Goal: Information Seeking & Learning: Find specific fact

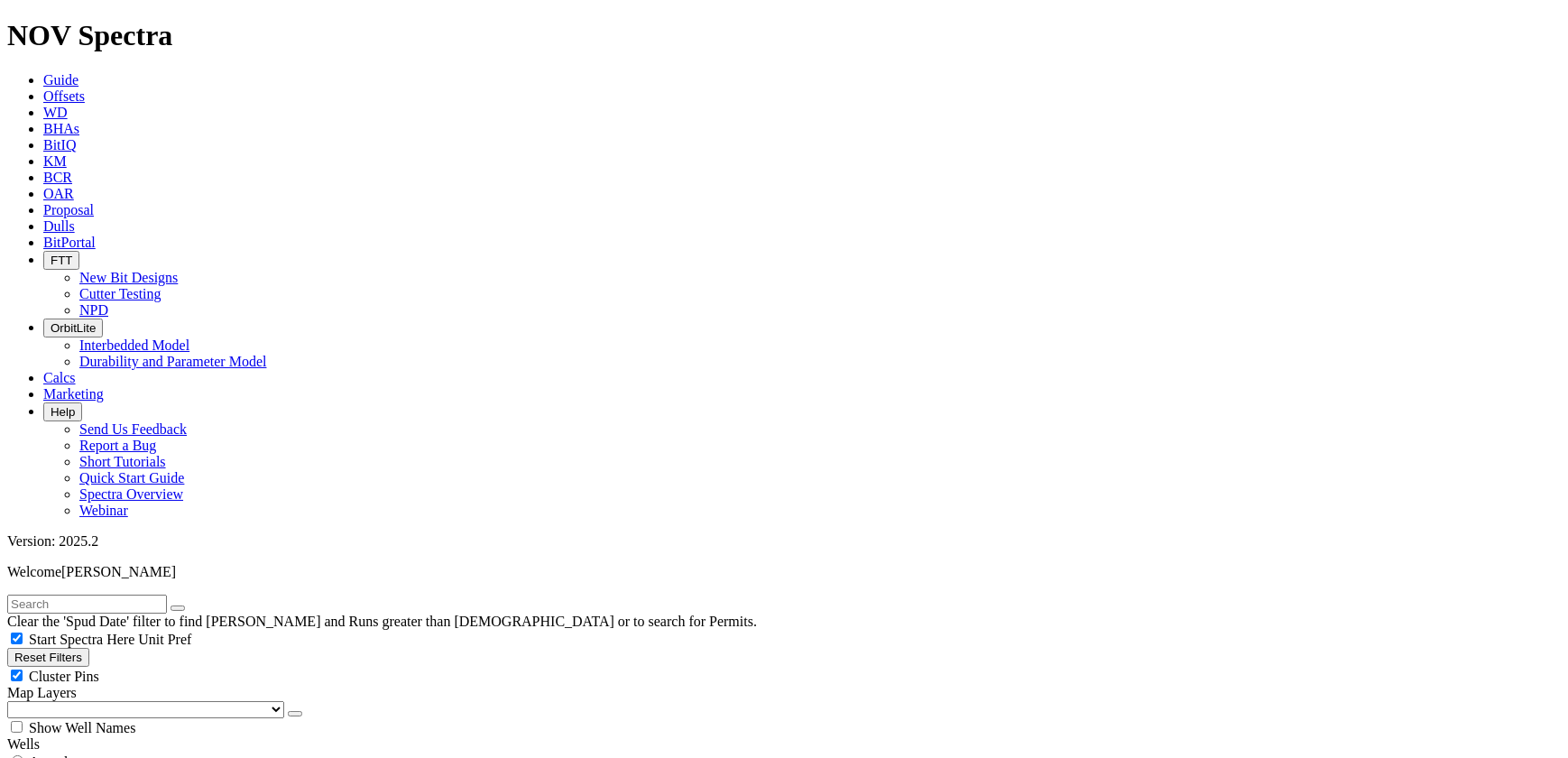
click at [77, 648] on button "Reset Filters" at bounding box center [48, 657] width 82 height 19
radio input "false"
radio input "true"
checkbox input "true"
type input "[DATE]"
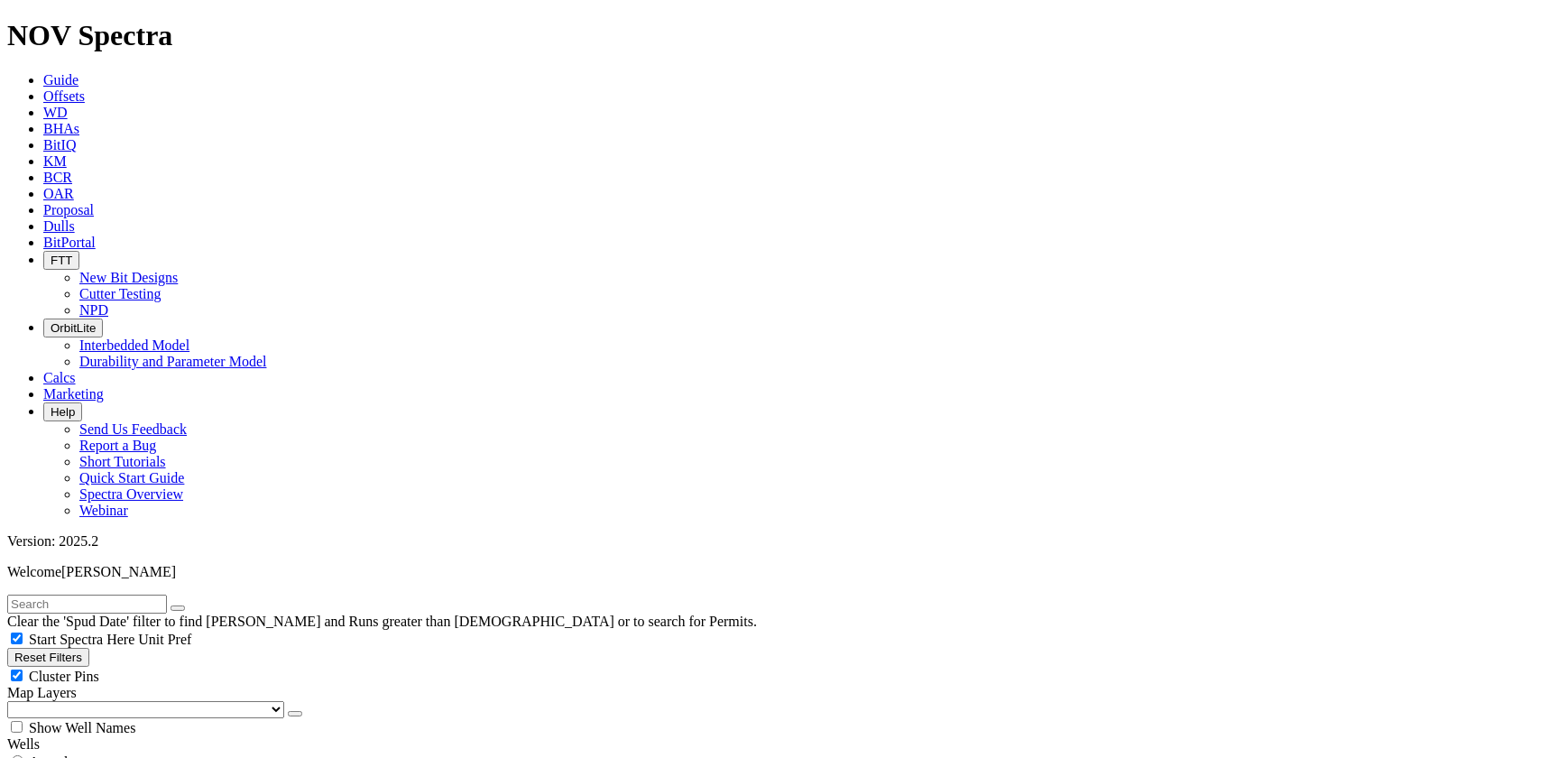
select select
click at [167, 595] on input "text" at bounding box center [87, 604] width 160 height 19
click at [189, 606] on button "submit" at bounding box center [196, 608] width 15 height 5
type input "[PERSON_NAME]"
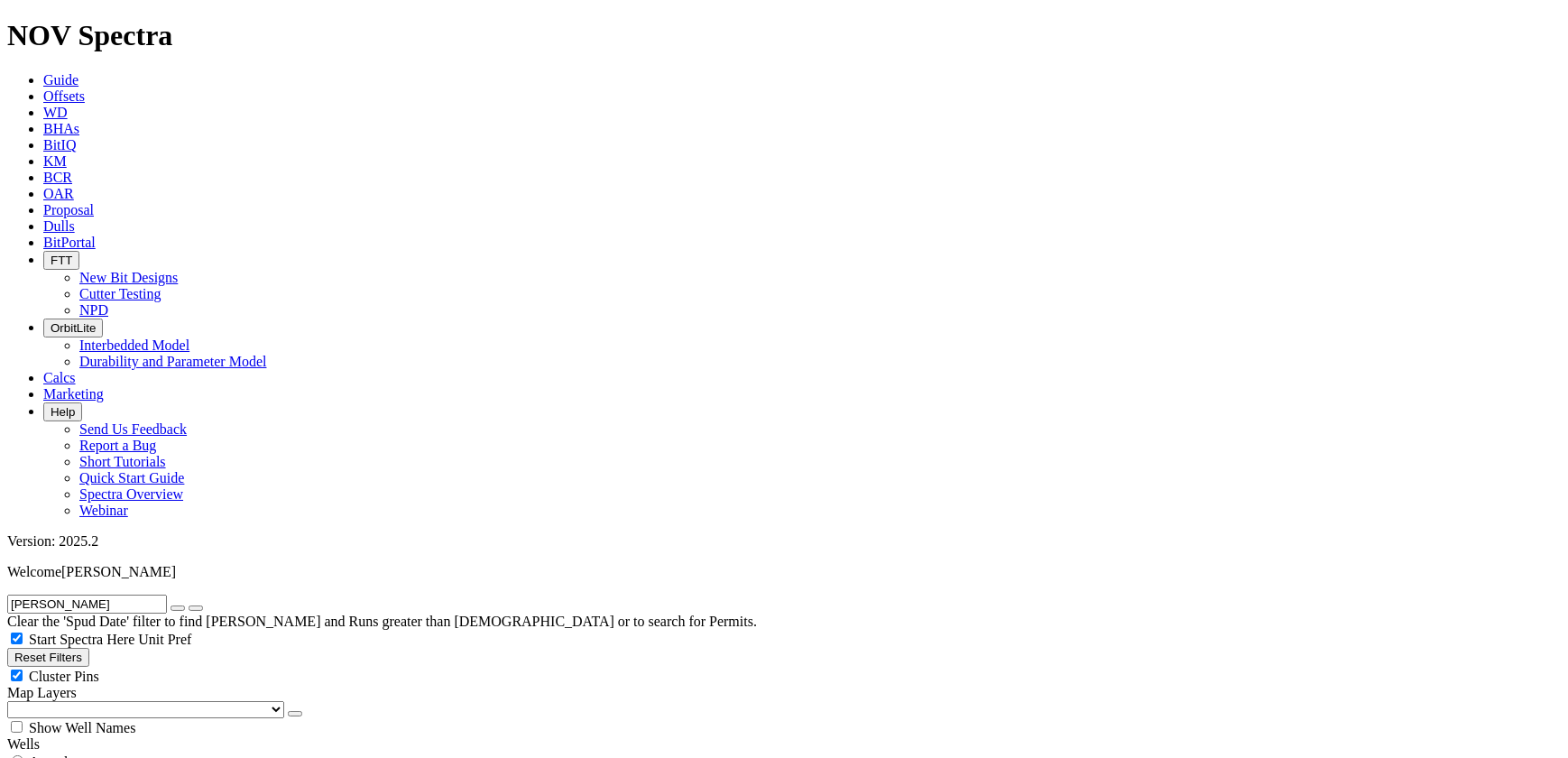
click at [189, 606] on button "submit" at bounding box center [196, 608] width 15 height 5
radio input "true"
radio input "false"
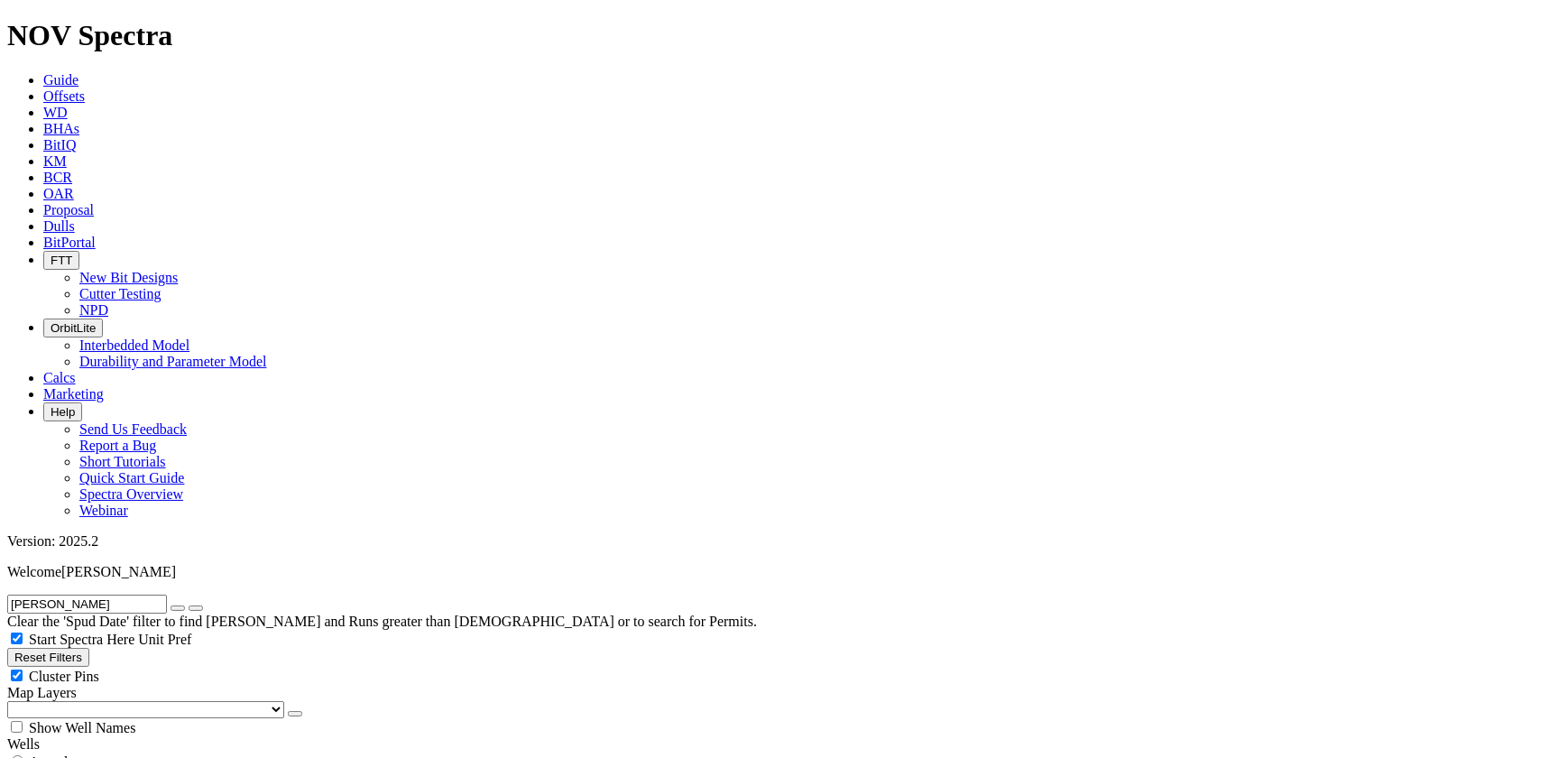
type input "5"
type input "[DATE]"
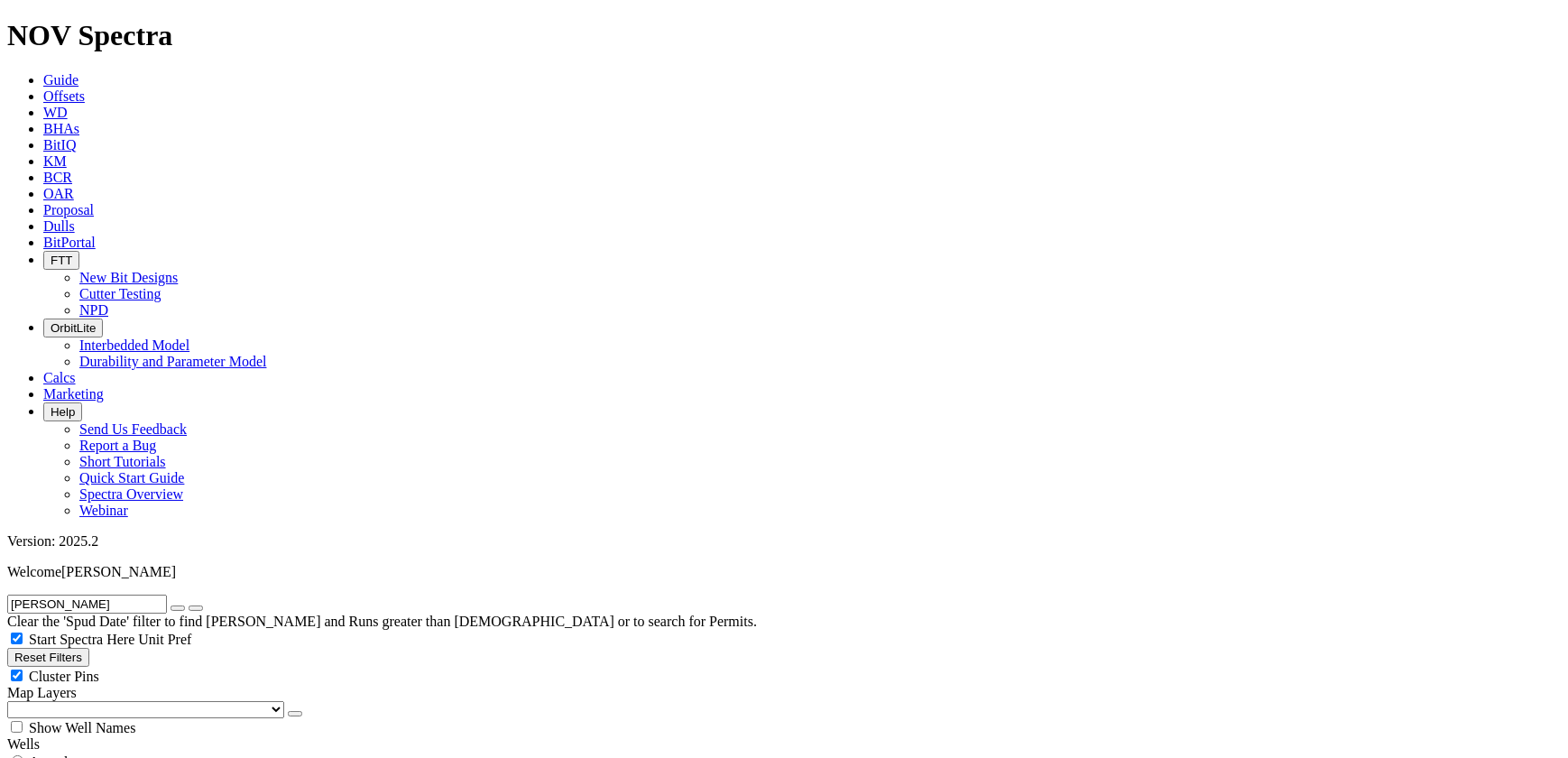
click at [178, 608] on icon "button" at bounding box center [178, 608] width 0 height 0
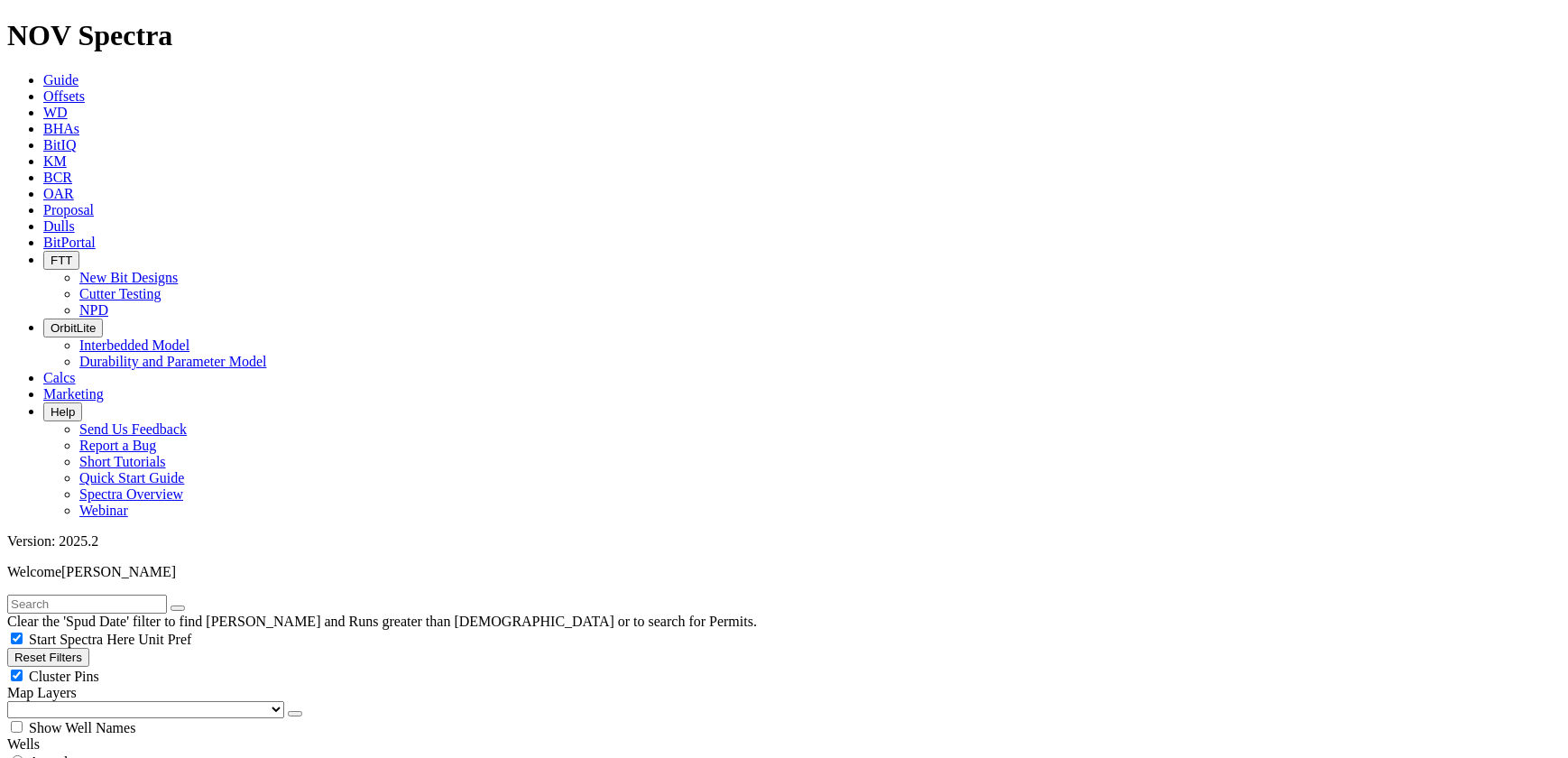
select select "12.25"
checkbox input "false"
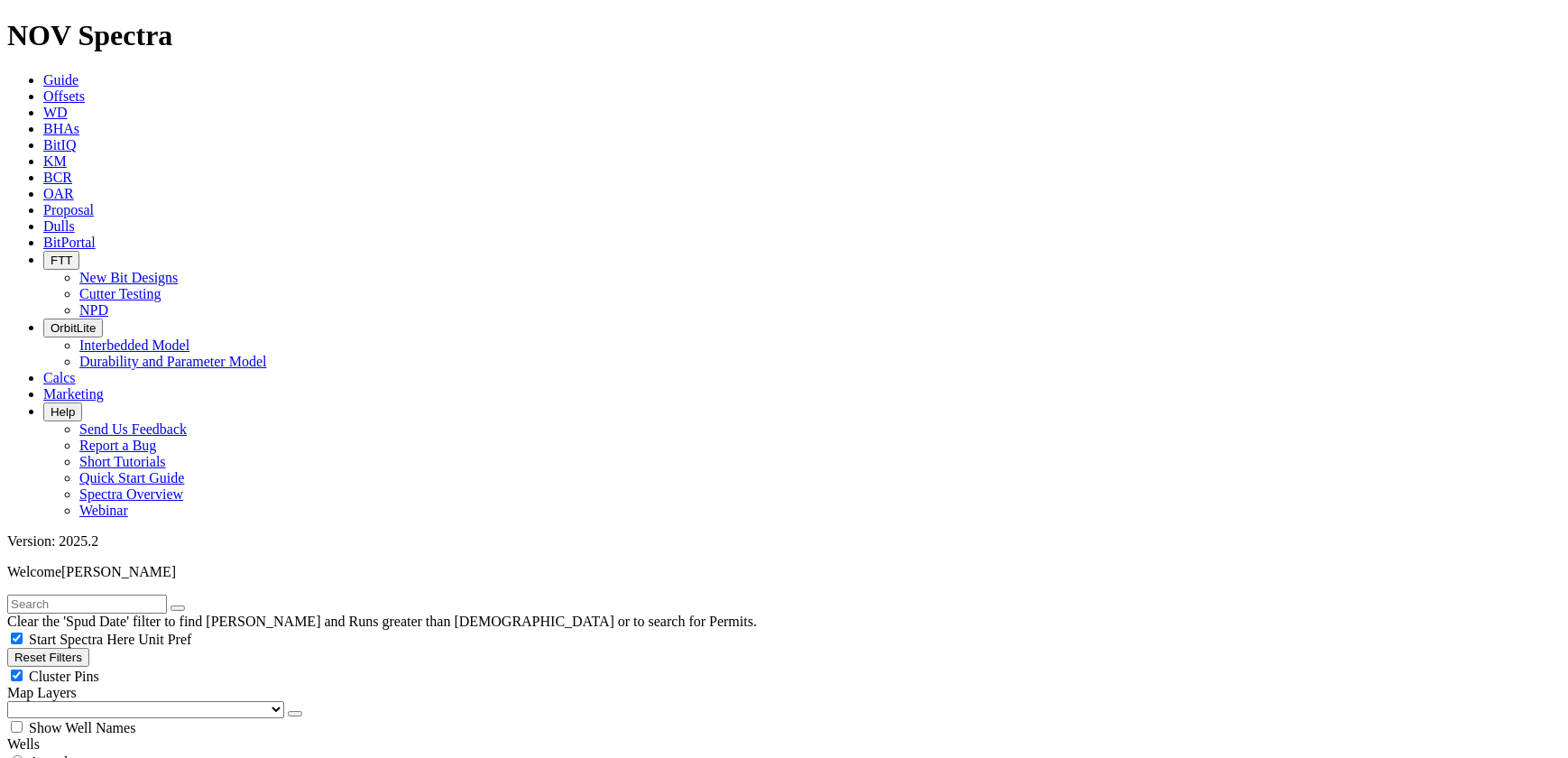
select select "? number:12.25 ?"
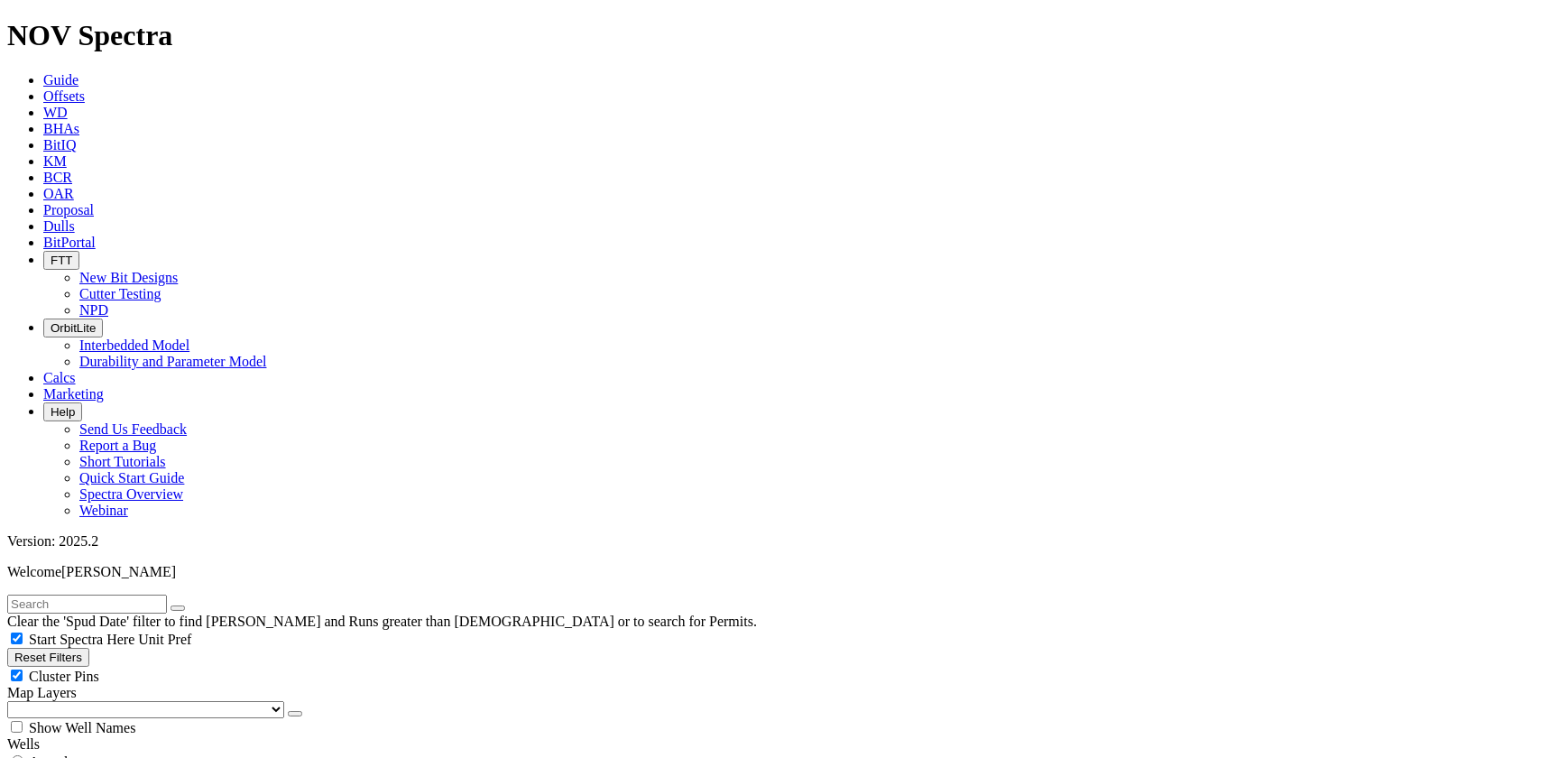
type input "1000"
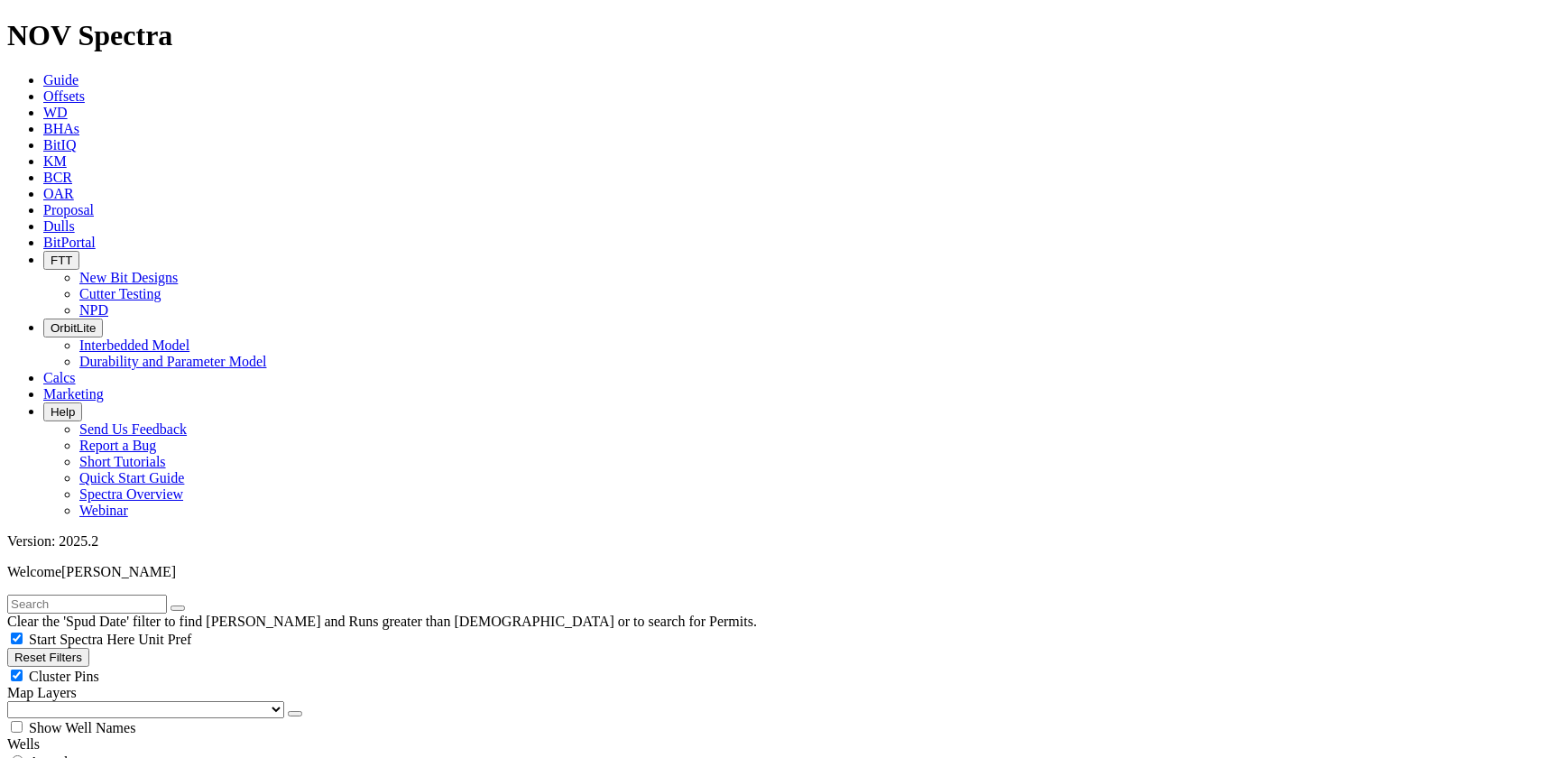
type input "3500"
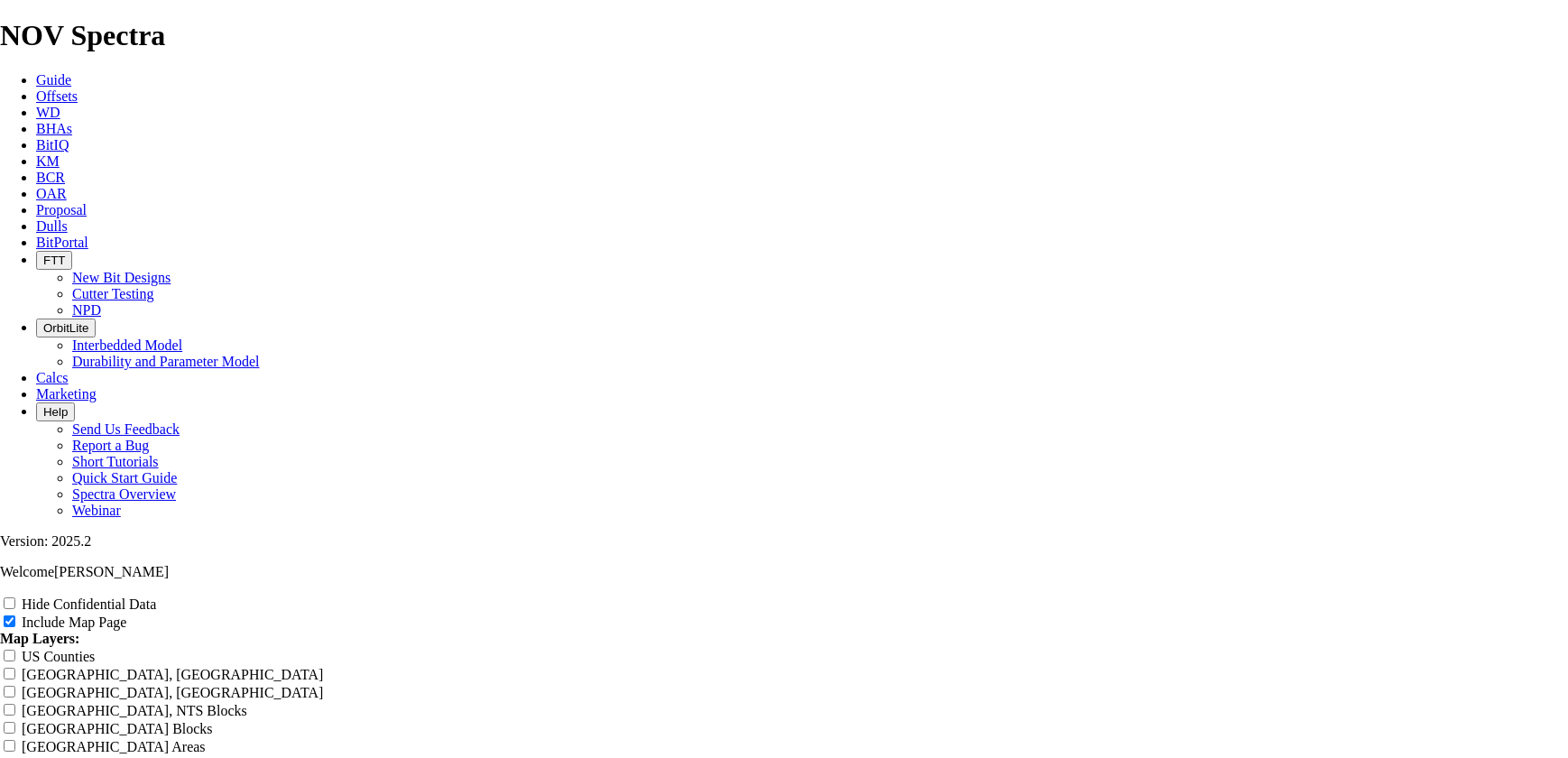
scroll to position [2707, 0]
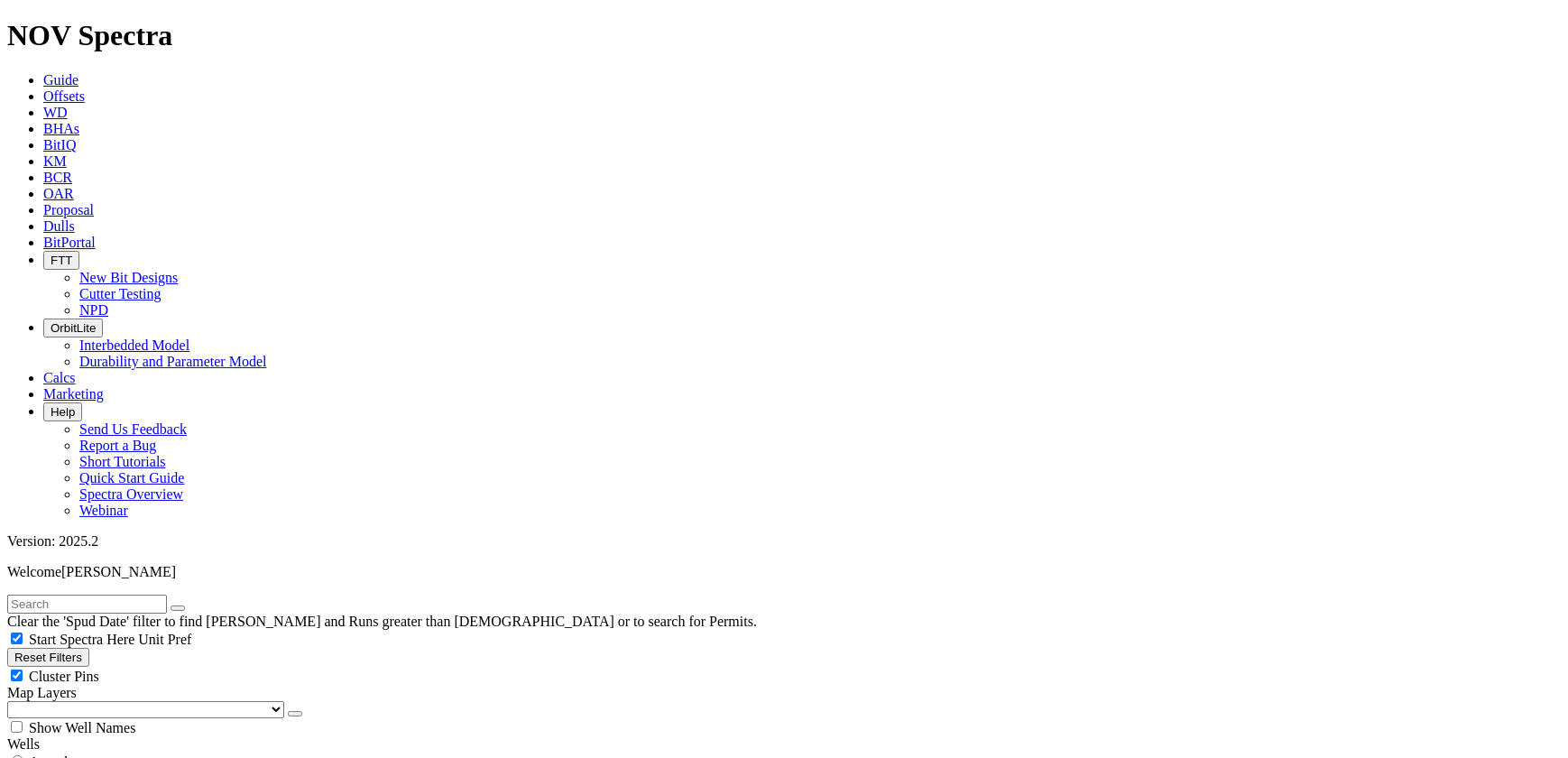
drag, startPoint x: 85, startPoint y: 341, endPoint x: 189, endPoint y: 340, distance: 104.0
type input "3"
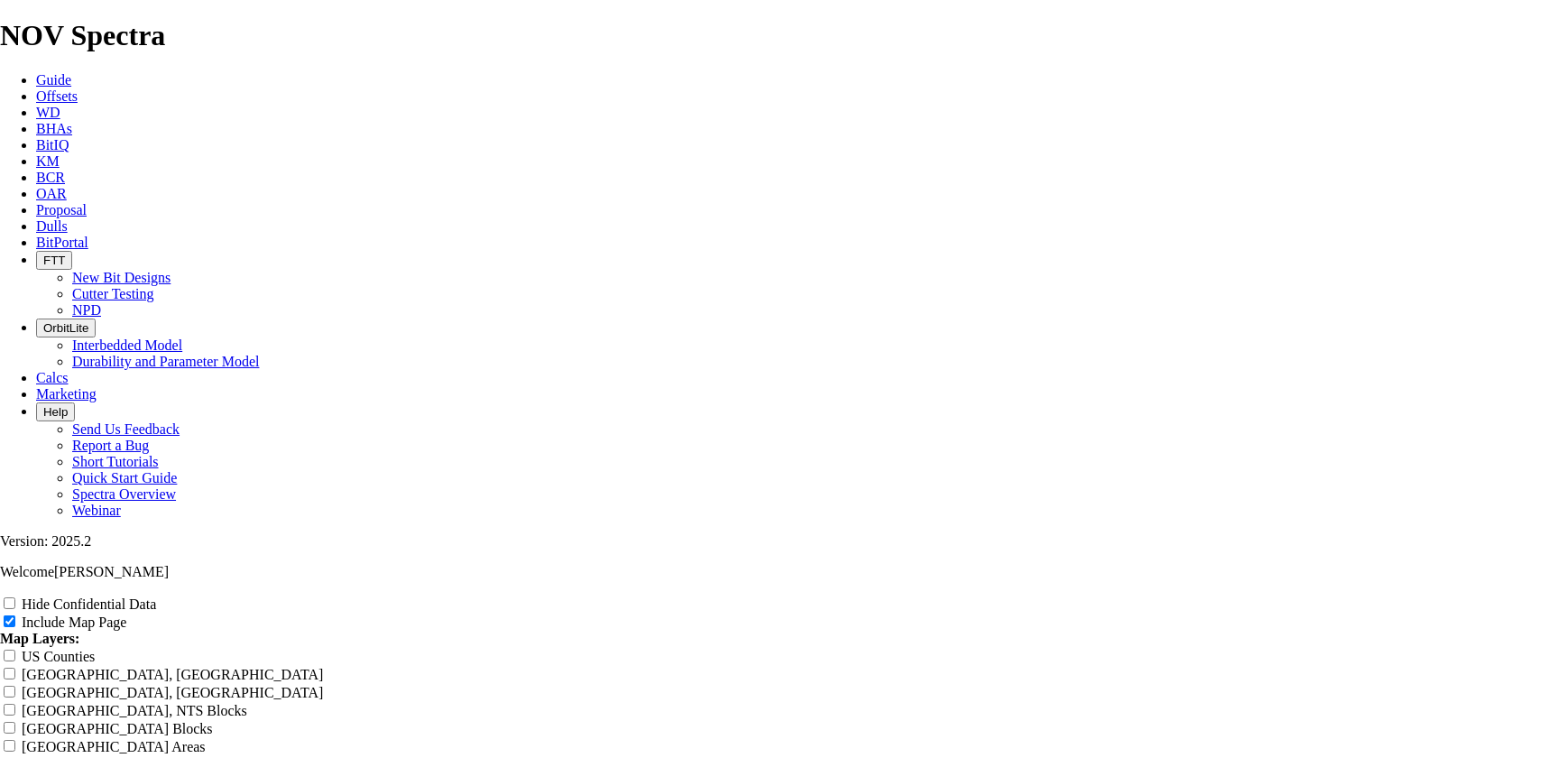
scroll to position [2788, 0]
